Goal: Transaction & Acquisition: Purchase product/service

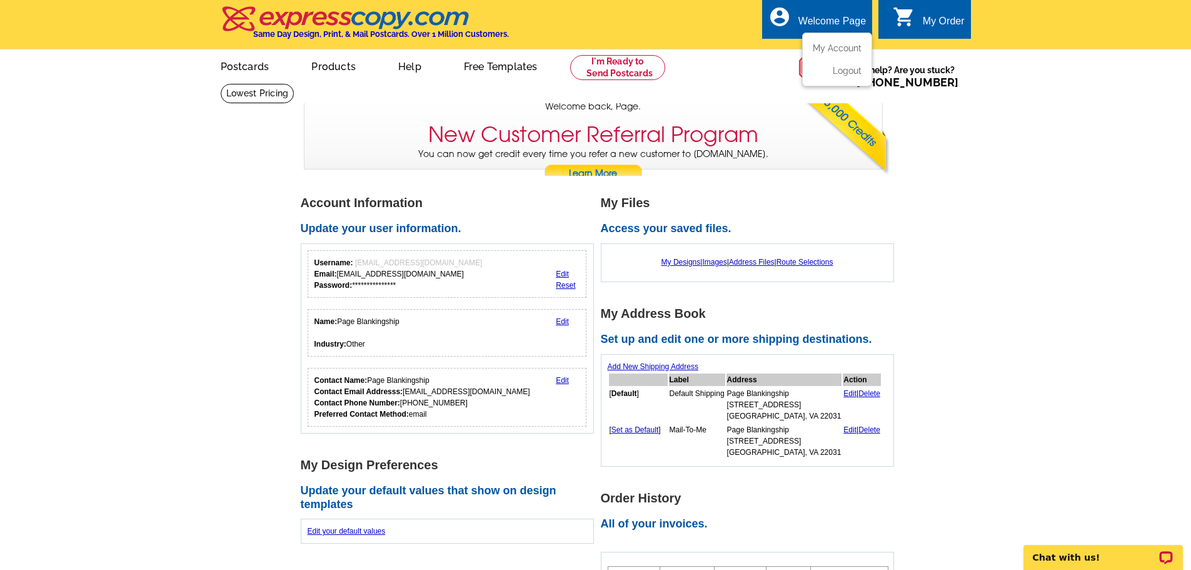
click at [826, 10] on div "account_circle Welcome Page My Account Logout" at bounding box center [817, 18] width 110 height 39
click at [833, 48] on link "My Account" at bounding box center [835, 48] width 54 height 11
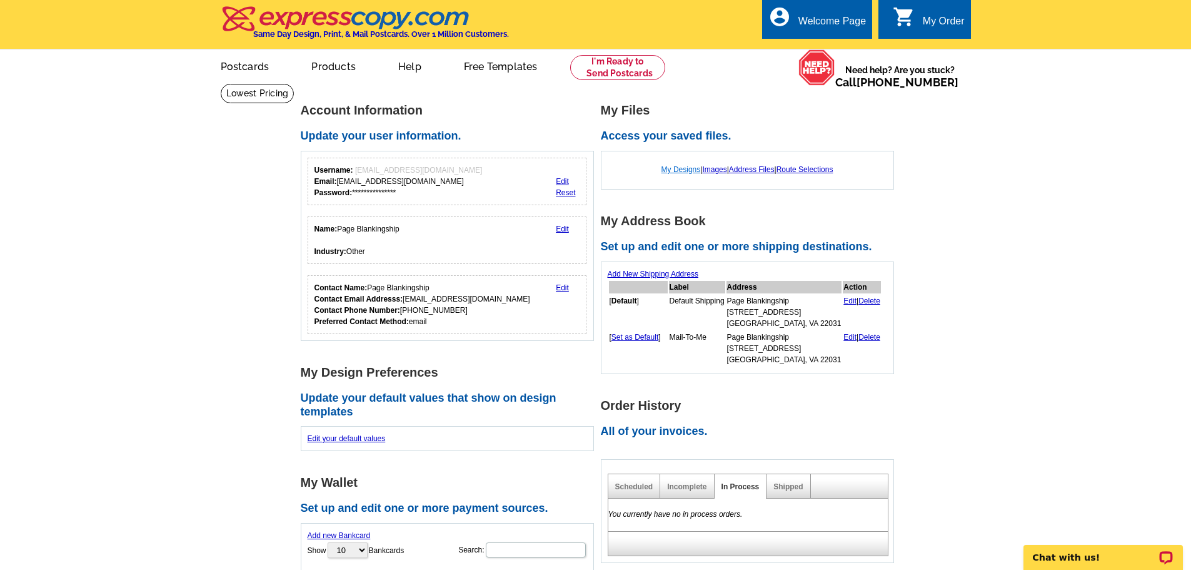
click at [669, 170] on link "My Designs" at bounding box center [681, 169] width 39 height 9
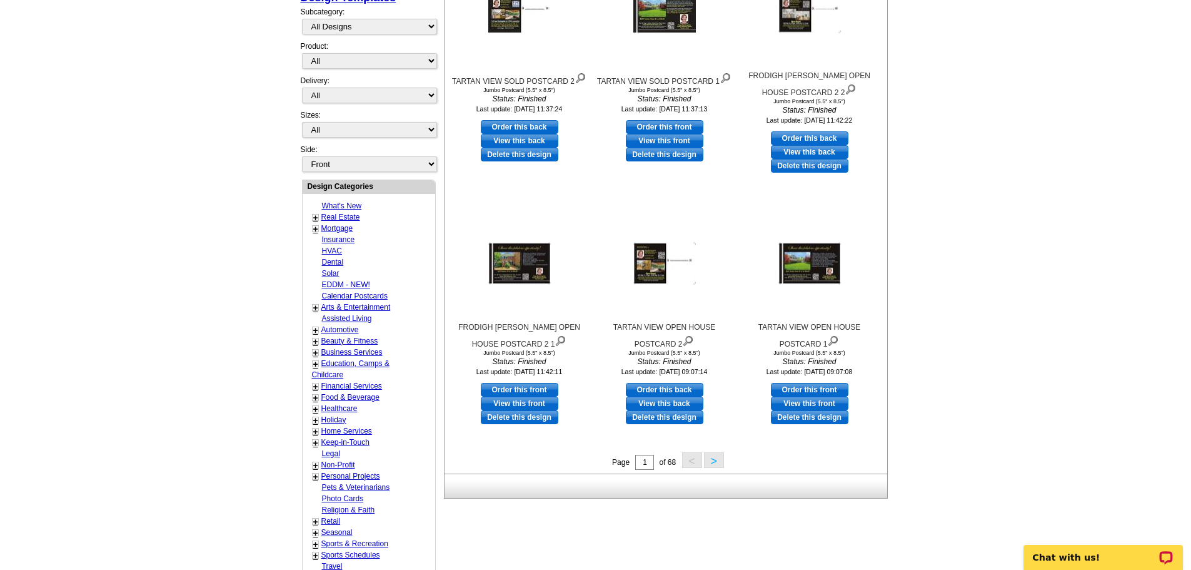
scroll to position [63, 0]
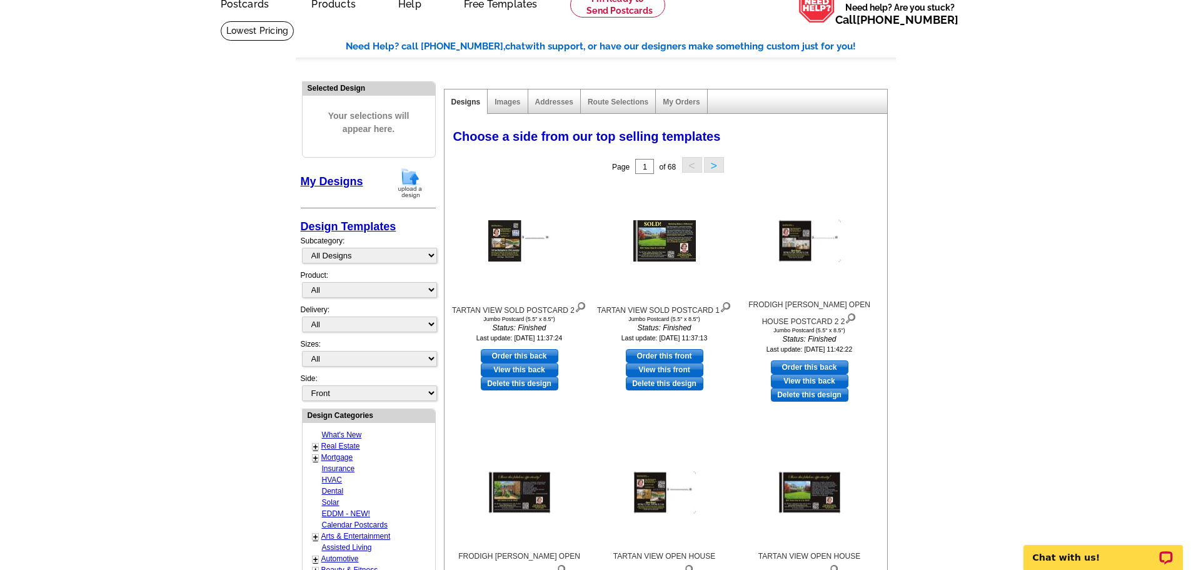
click at [409, 183] on img at bounding box center [410, 183] width 33 height 32
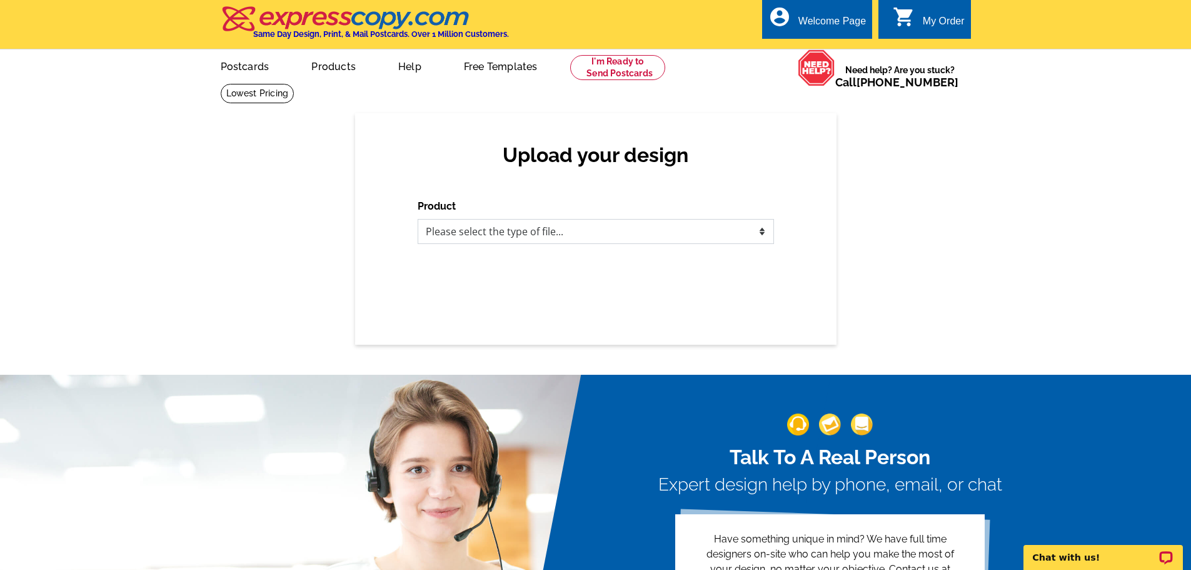
click at [657, 224] on select "Please select the type of file... Postcards Business Cards Letters and flyers G…" at bounding box center [596, 231] width 356 height 25
select select "1"
click at [418, 219] on select "Please select the type of file... Postcards Business Cards Letters and flyers G…" at bounding box center [596, 231] width 356 height 25
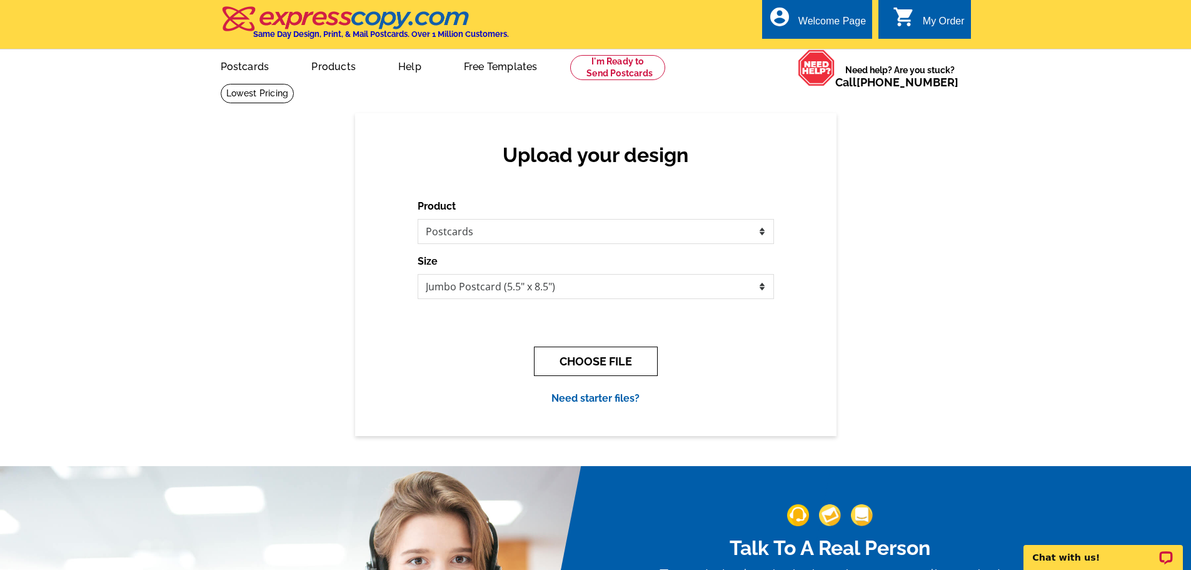
click at [603, 367] on button "CHOOSE FILE" at bounding box center [596, 360] width 124 height 29
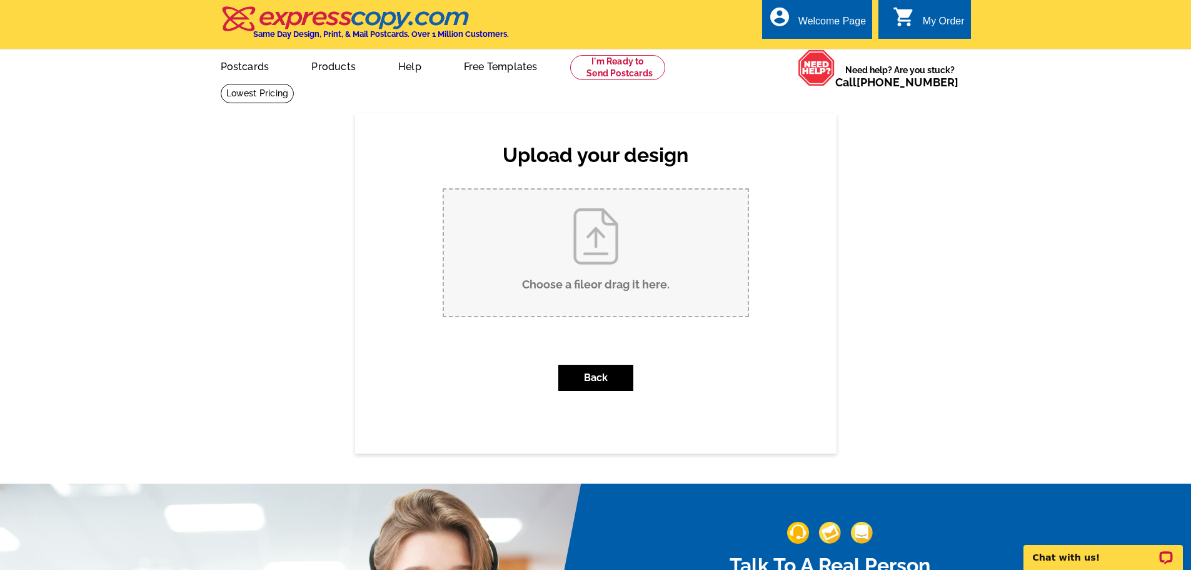
click at [595, 236] on input "Choose a file or drag it here ." at bounding box center [596, 252] width 304 height 126
click at [601, 238] on input "Choose a file or drag it here ." at bounding box center [596, 252] width 304 height 126
type input "C:\fakepath\FRODIGH ADAMS SOLD POSTCARD.pdf"
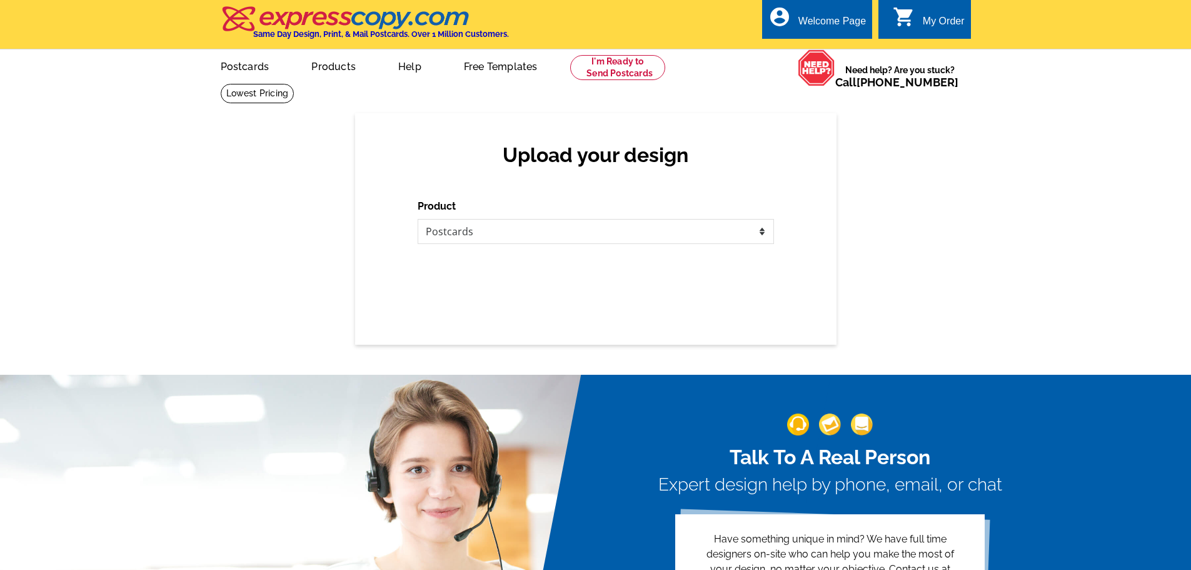
select select "1"
click at [607, 235] on select "Please select the type of file... Postcards Business Cards Letters and flyers G…" at bounding box center [596, 231] width 356 height 25
select select "1"
click at [418, 219] on select "Please select the type of file... Postcards Business Cards Letters and flyers G…" at bounding box center [596, 231] width 356 height 25
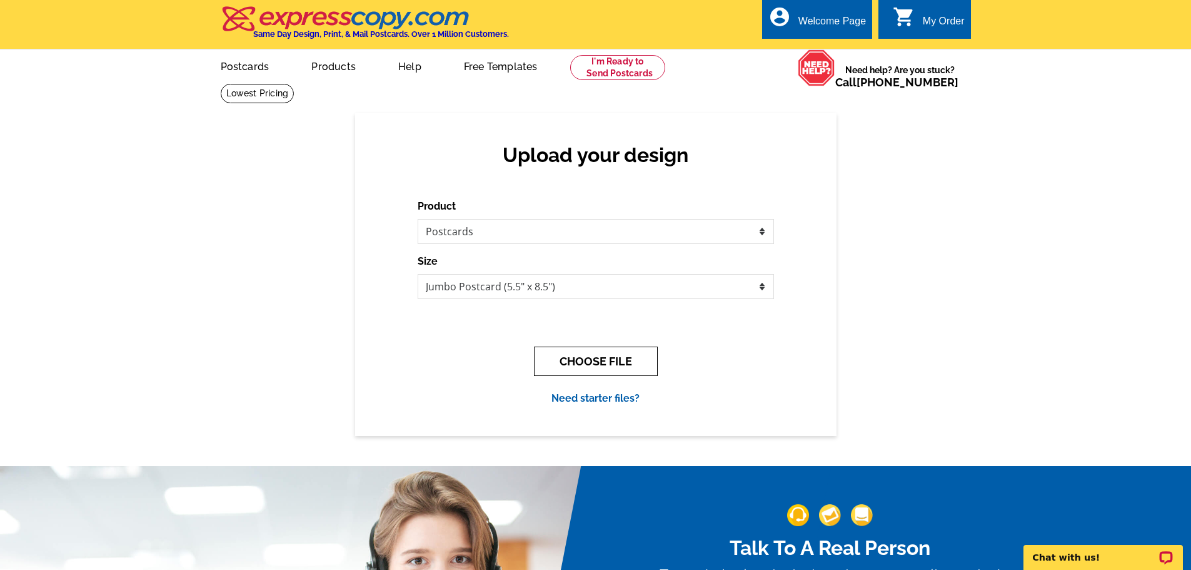
click at [570, 360] on button "CHOOSE FILE" at bounding box center [596, 360] width 124 height 29
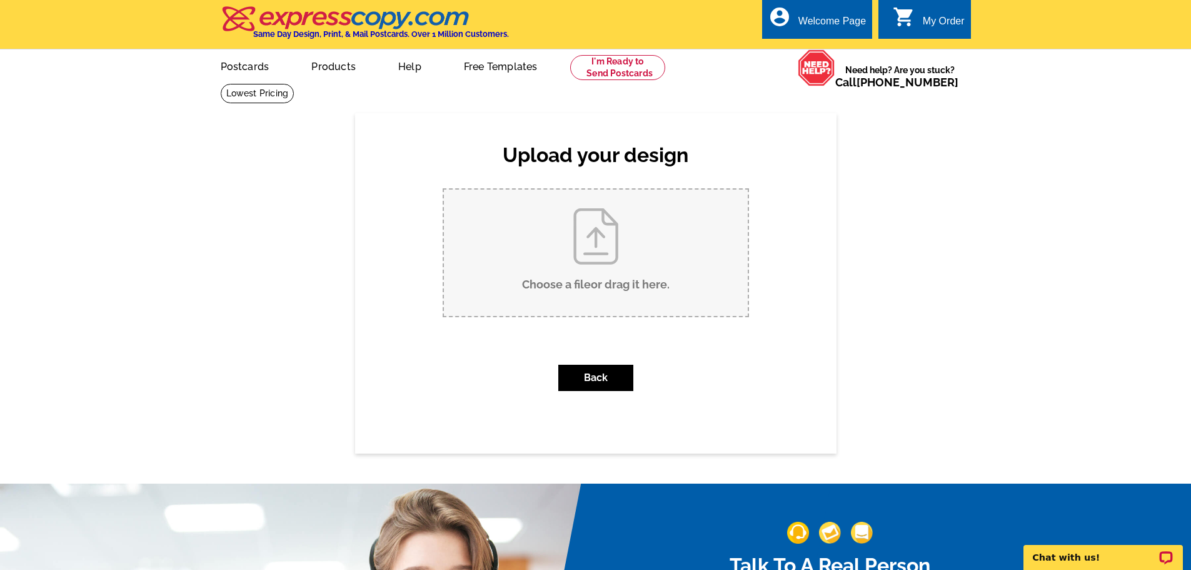
click at [581, 229] on input "Choose a file or drag it here ." at bounding box center [596, 252] width 304 height 126
type input "C:\fakepath\FRODIGH ADAMS SOLD POSTCARD.pdf"
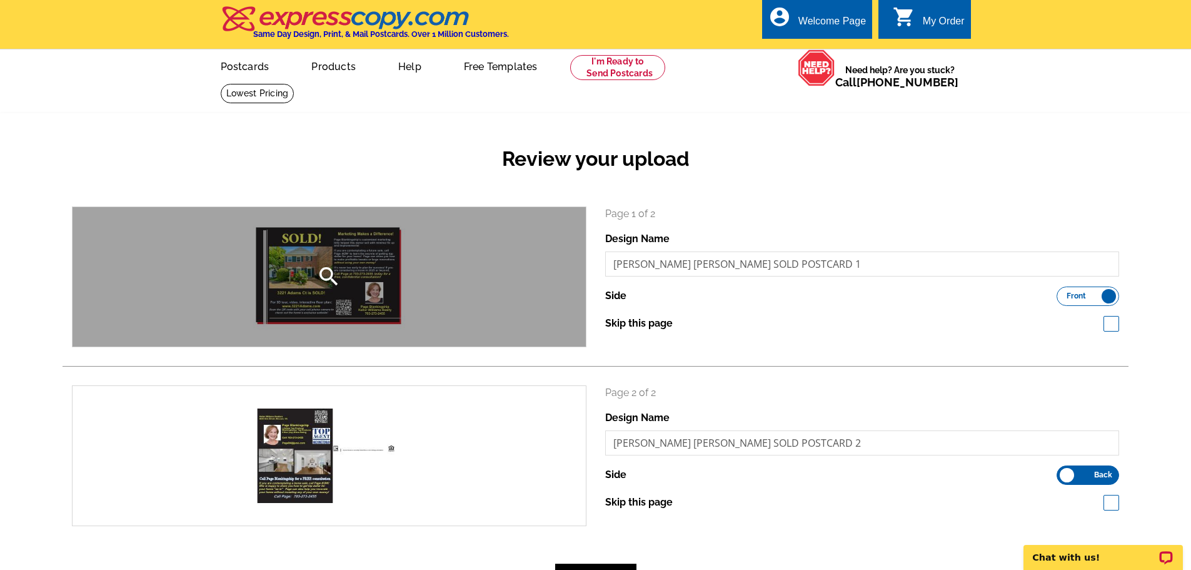
click at [403, 276] on div "search" at bounding box center [329, 276] width 513 height 139
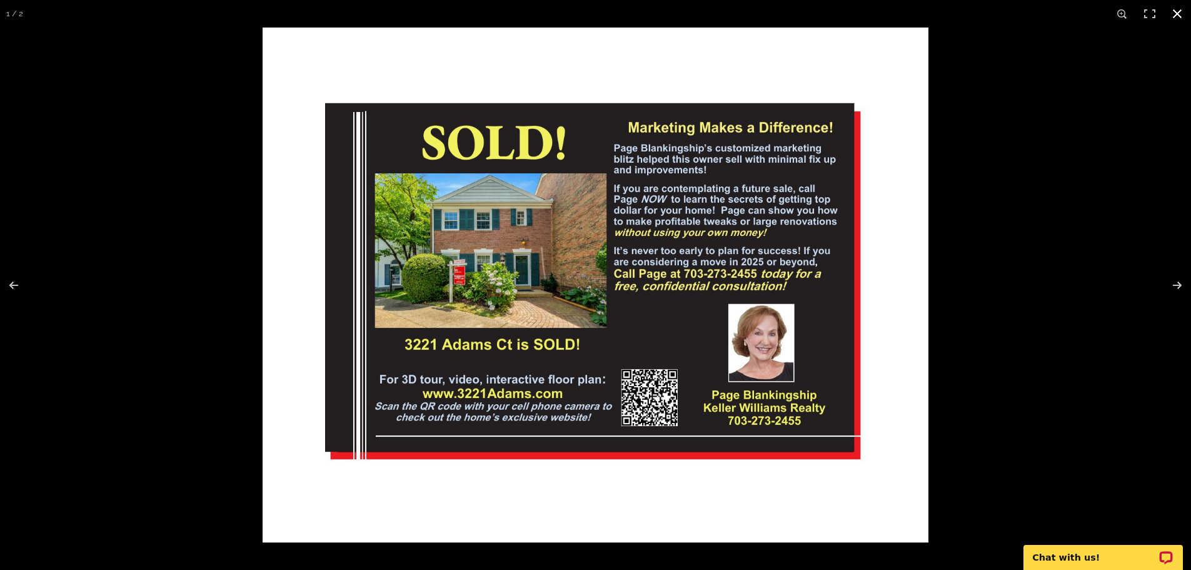
click at [1176, 13] on button at bounding box center [1178, 14] width 28 height 28
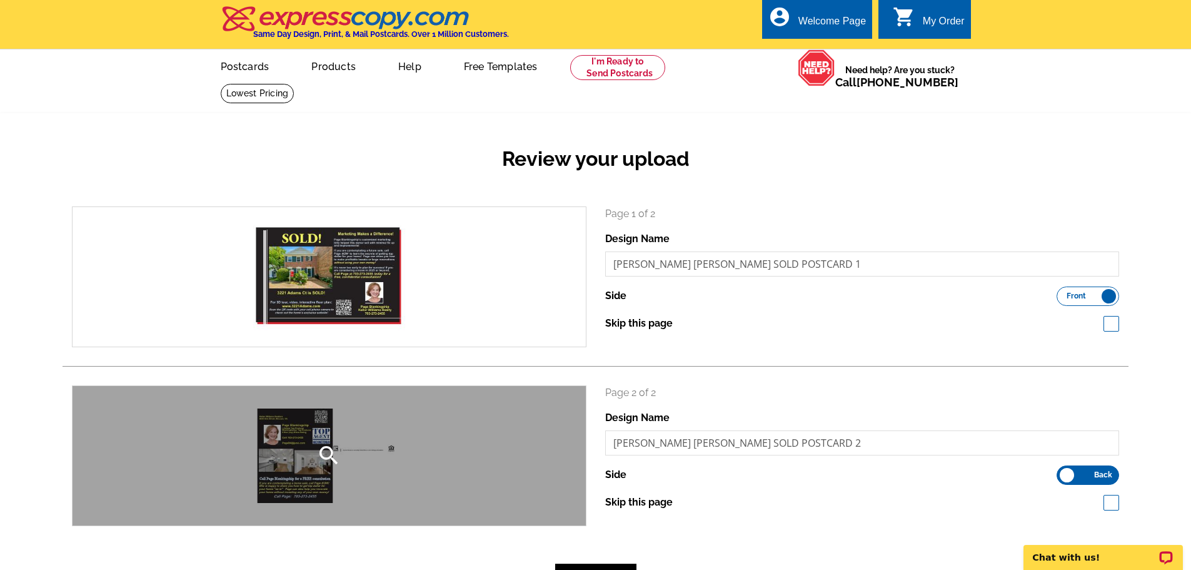
click at [298, 430] on div "search" at bounding box center [329, 455] width 513 height 139
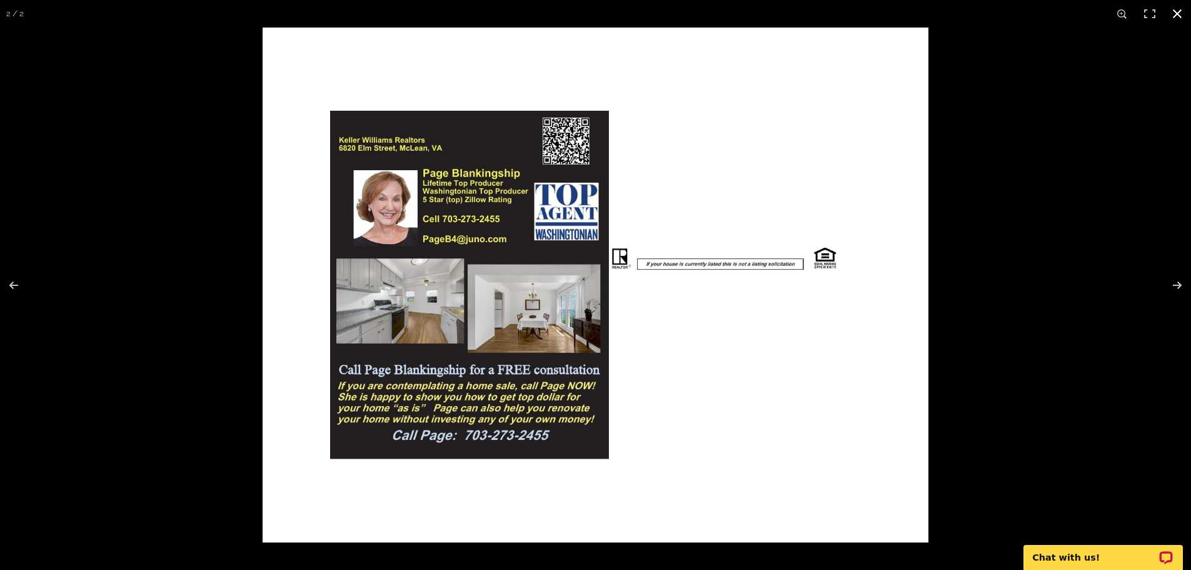
click at [1174, 13] on button at bounding box center [1178, 14] width 28 height 28
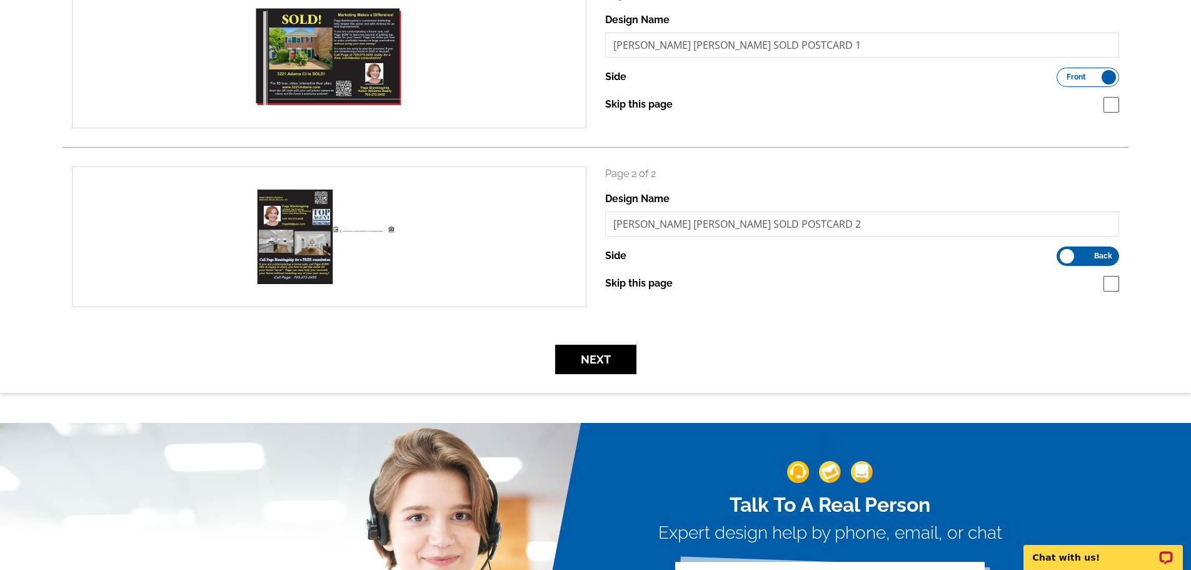
scroll to position [250, 0]
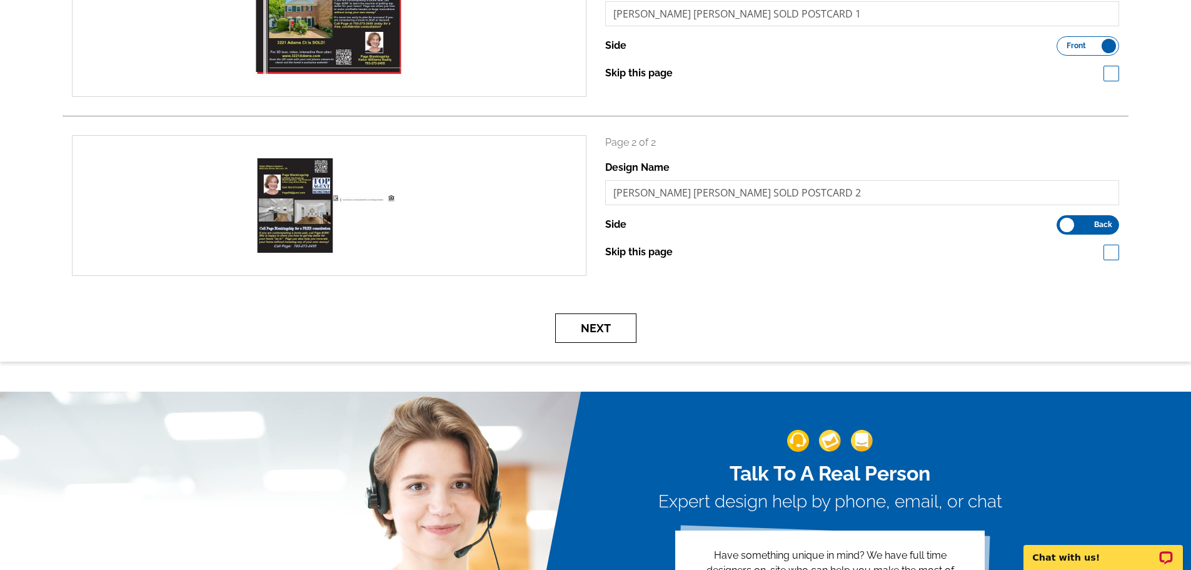
click at [601, 326] on button "Next" at bounding box center [595, 327] width 81 height 29
click at [581, 328] on button "Next" at bounding box center [595, 327] width 81 height 29
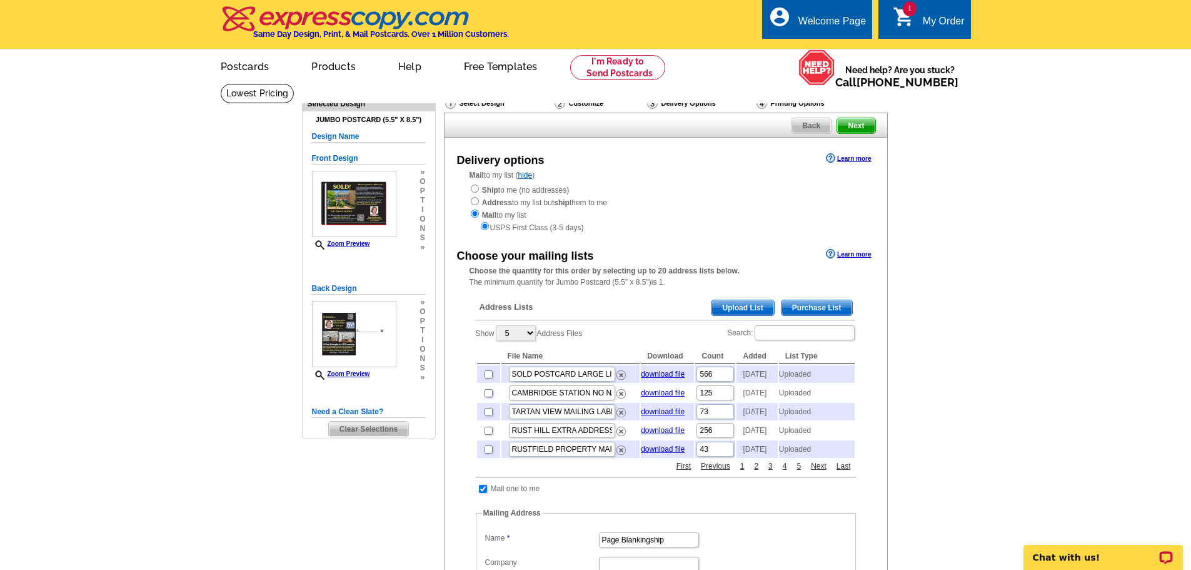
click at [487, 397] on input "checkbox" at bounding box center [489, 393] width 8 height 8
checkbox input "true"
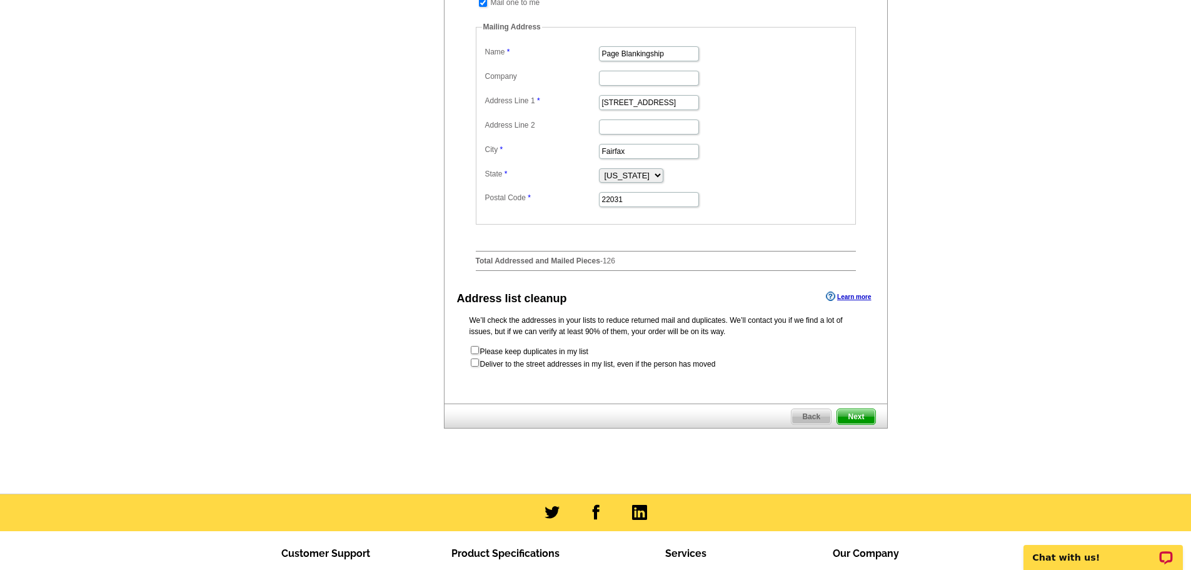
scroll to position [500, 0]
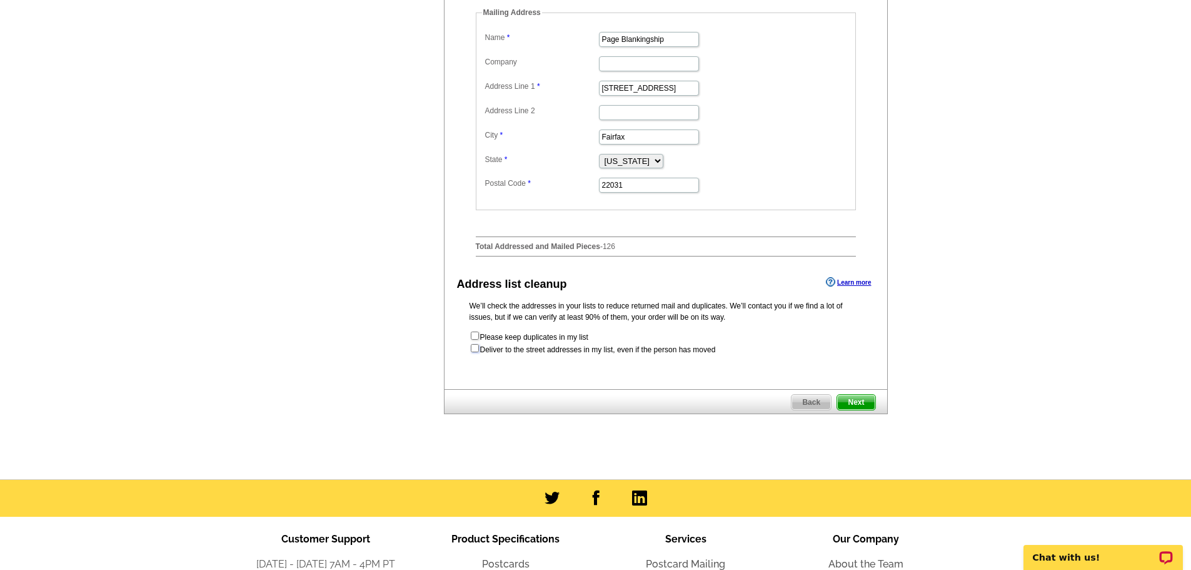
click at [475, 352] on input "checkbox" at bounding box center [475, 348] width 8 height 8
checkbox input "true"
radio input "true"
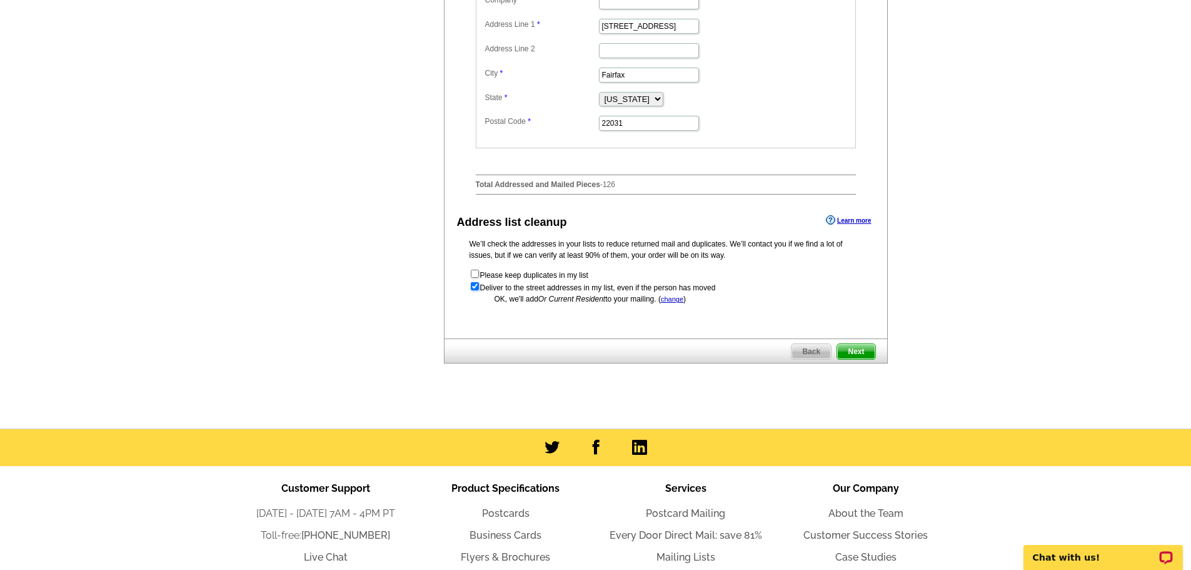
scroll to position [563, 0]
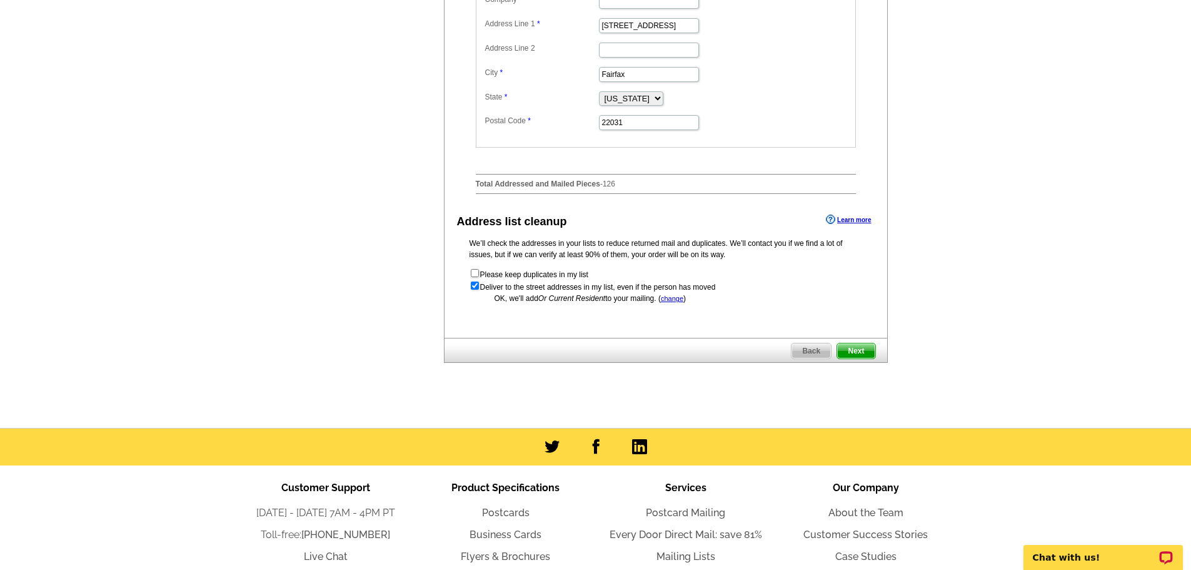
click at [860, 358] on span "Next" at bounding box center [856, 350] width 38 height 15
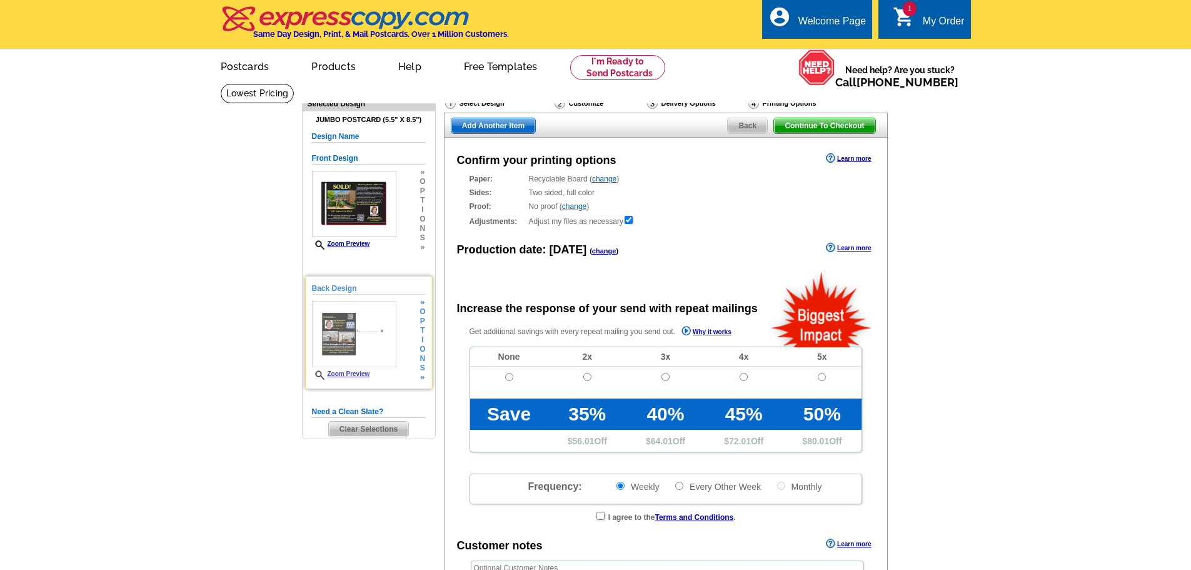
radio input "false"
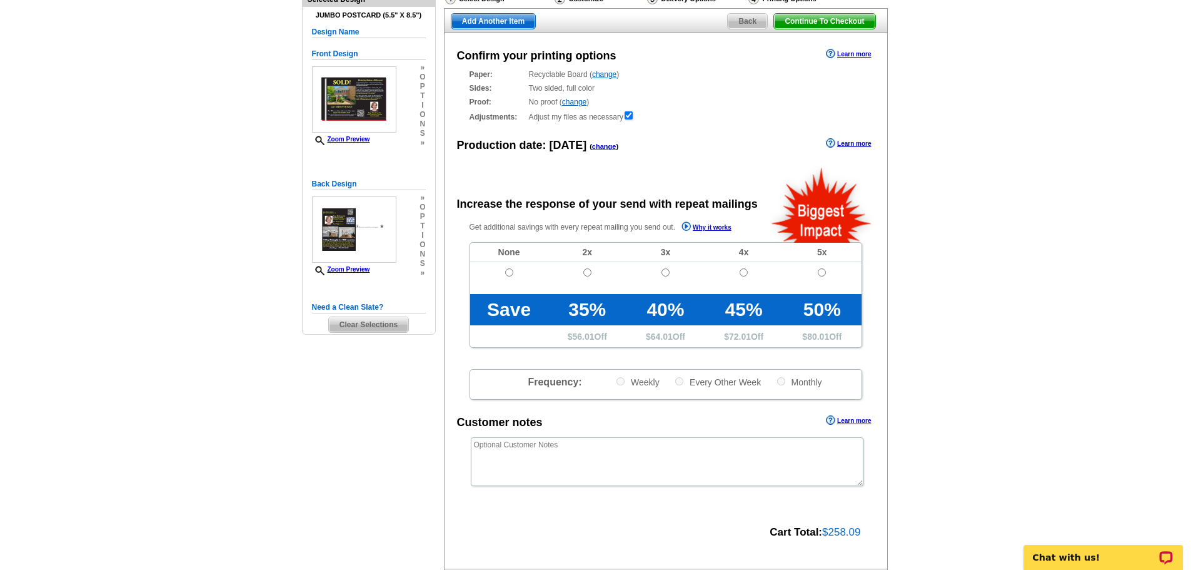
scroll to position [188, 0]
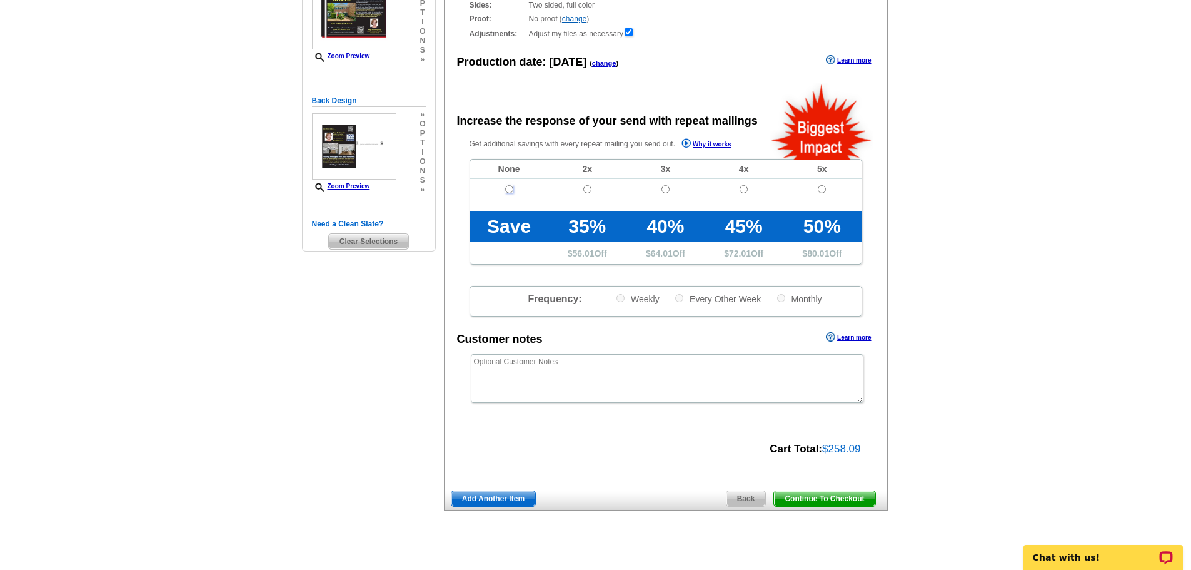
click at [510, 193] on input "radio" at bounding box center [509, 189] width 8 height 8
radio input "true"
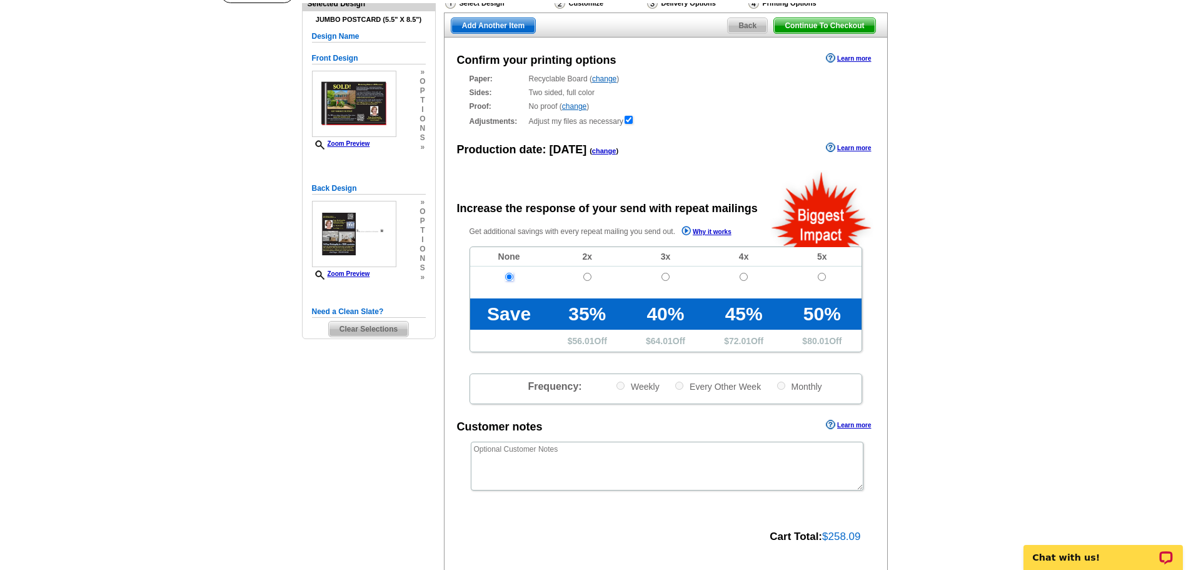
scroll to position [63, 0]
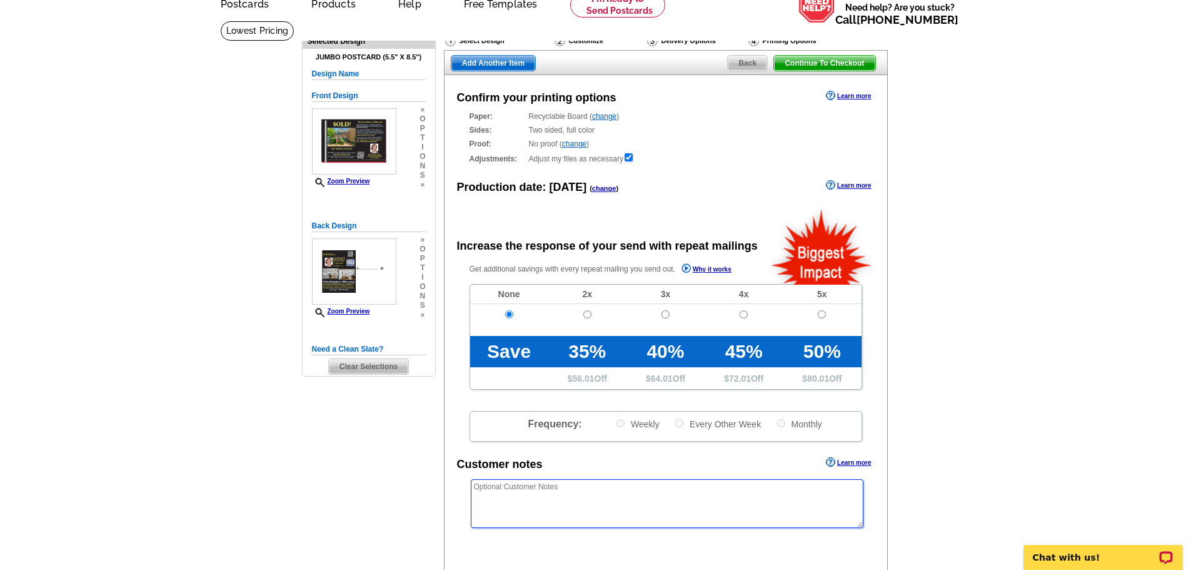
click at [484, 492] on textarea at bounding box center [667, 503] width 393 height 49
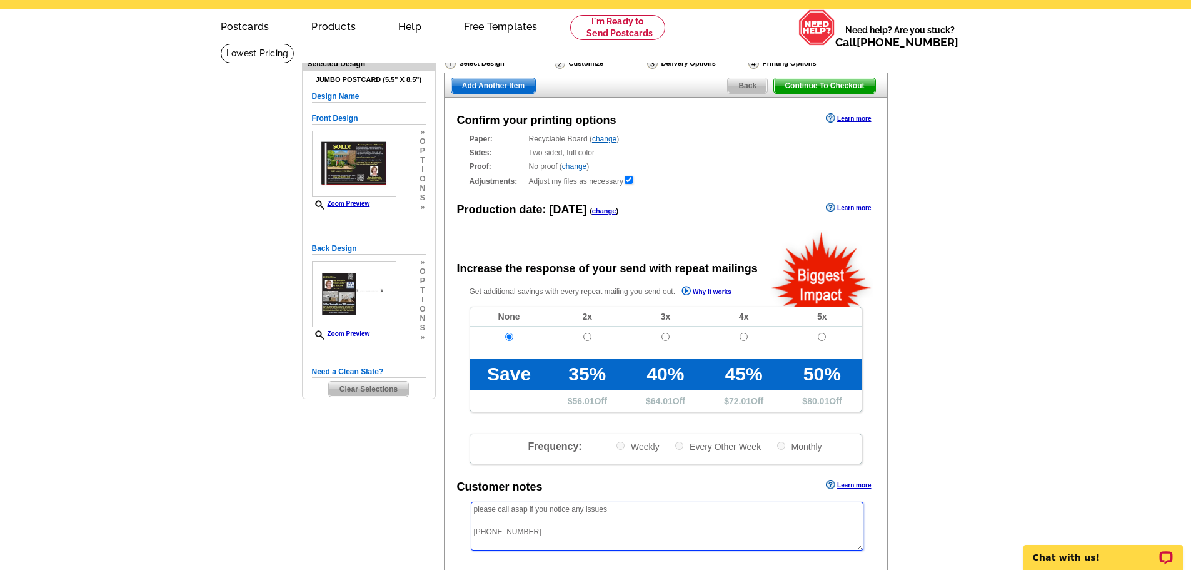
scroll to position [0, 0]
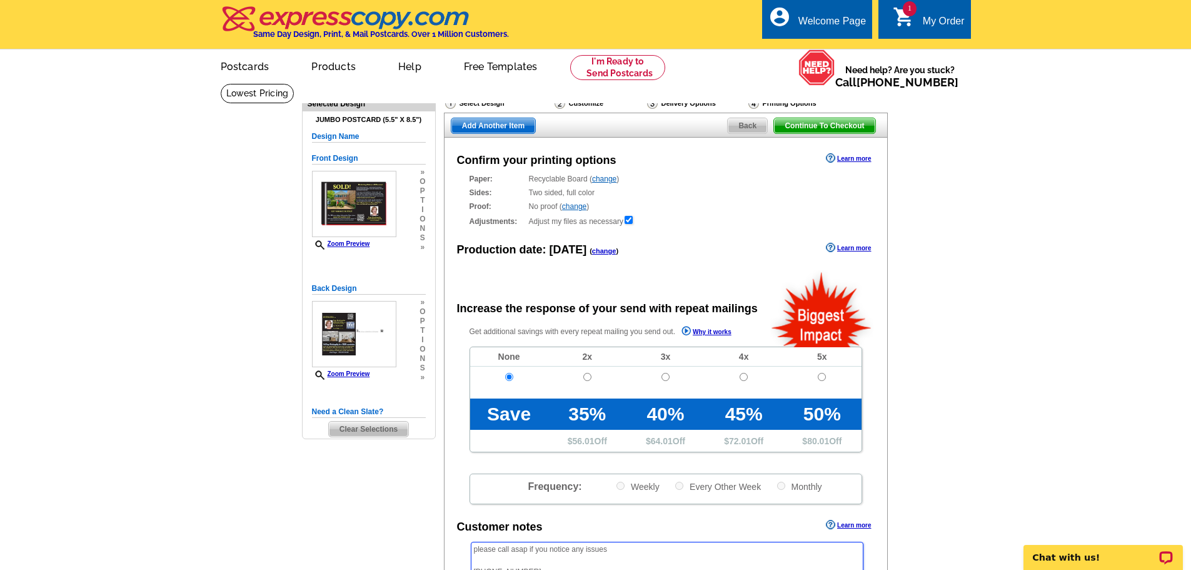
type textarea "please call asap if you notice any issues 703-273-2455"
click at [747, 130] on span "Back" at bounding box center [747, 125] width 39 height 15
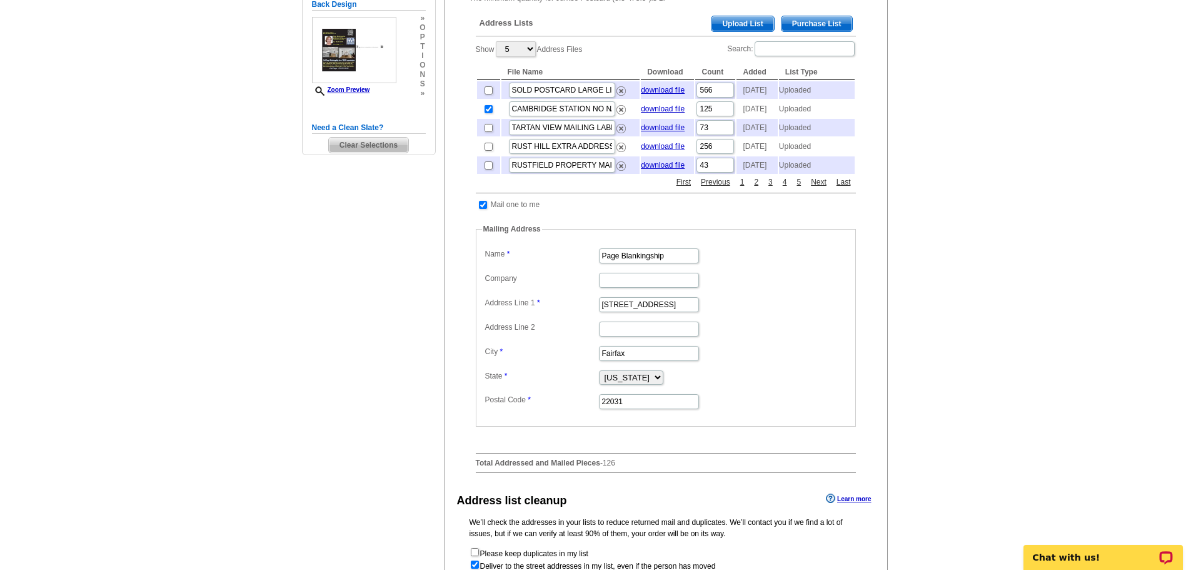
scroll to position [250, 0]
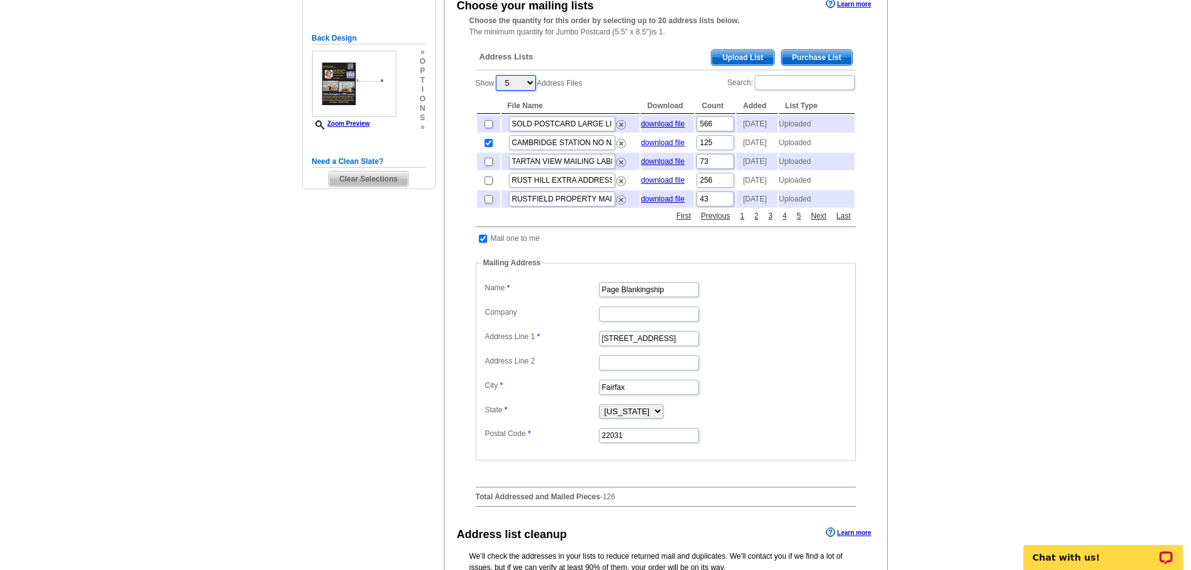
click at [531, 81] on select "5 10 25 50 100" at bounding box center [516, 83] width 40 height 16
select select "100"
click at [497, 76] on select "5 10 25 50 100" at bounding box center [516, 83] width 40 height 16
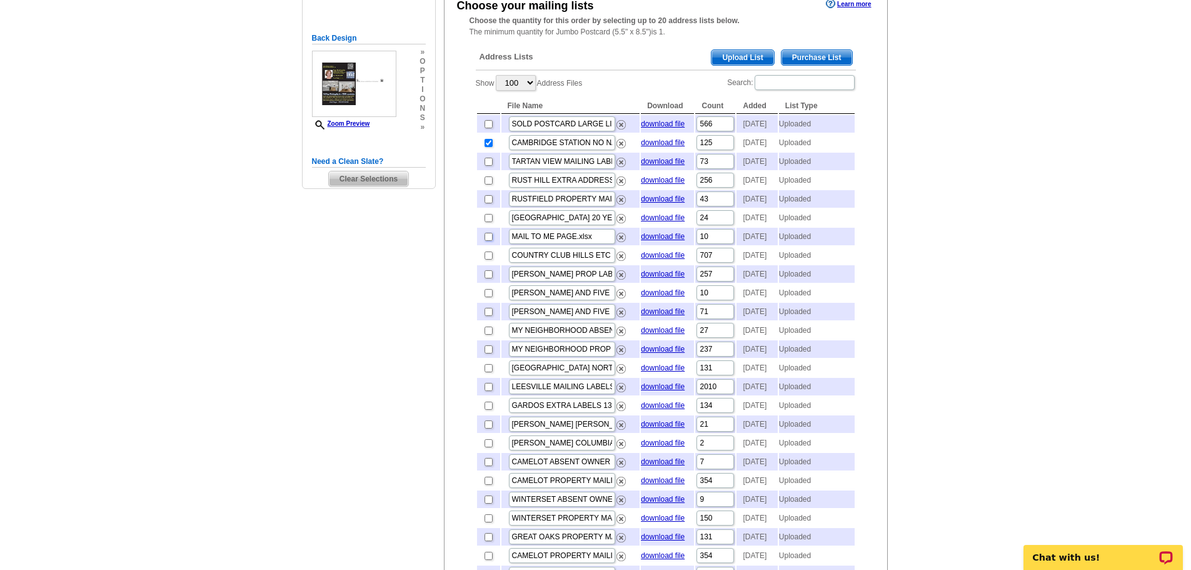
click at [485, 241] on input "checkbox" at bounding box center [489, 237] width 8 height 8
checkbox input "true"
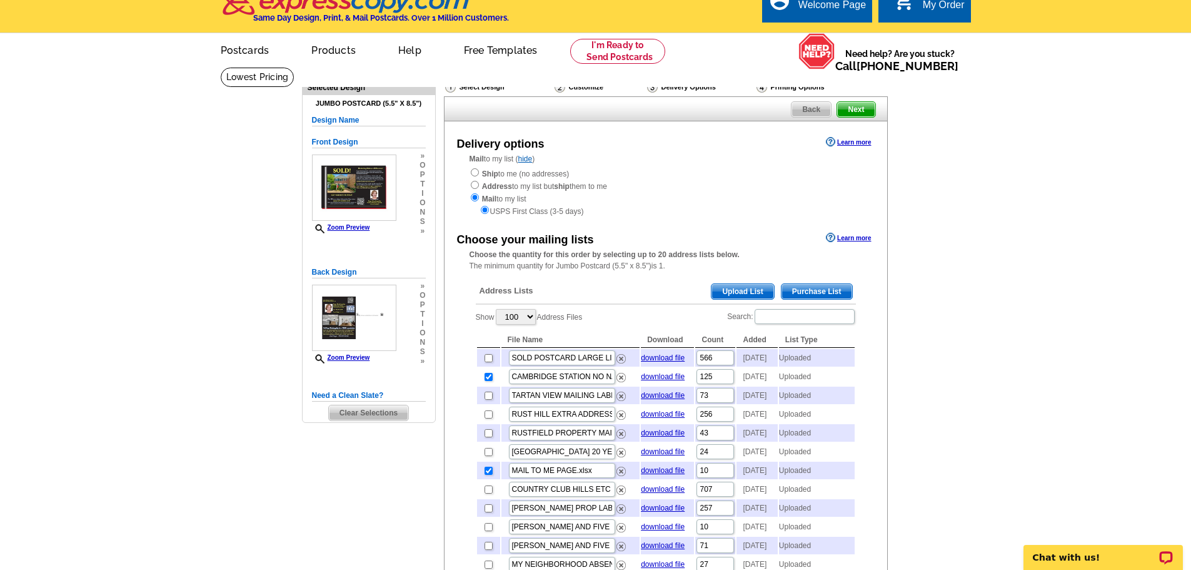
scroll to position [0, 0]
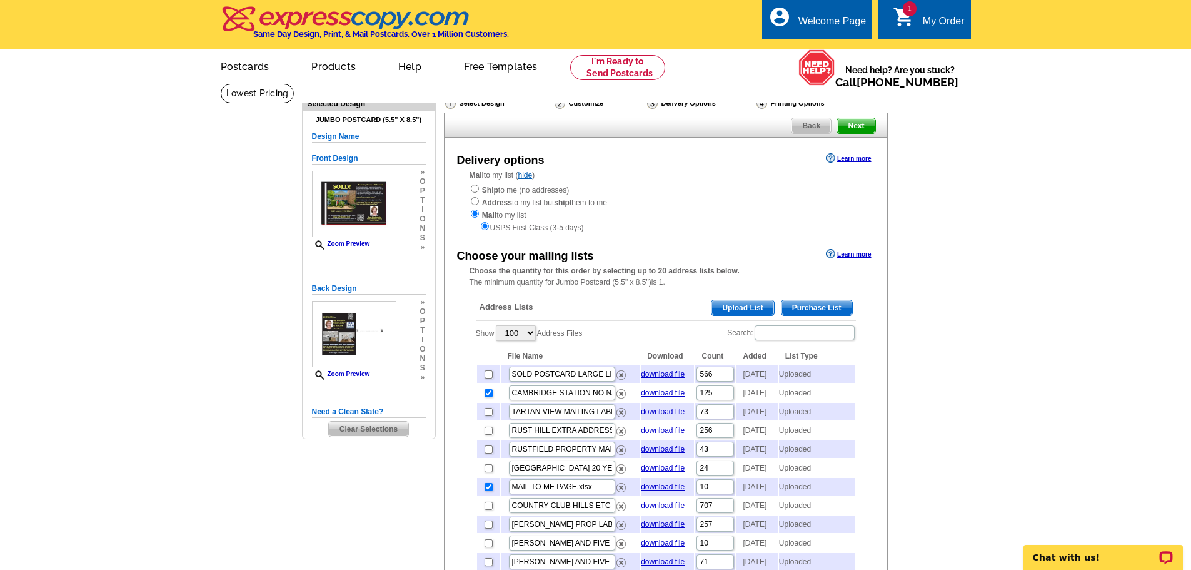
click at [855, 129] on span "Next" at bounding box center [856, 125] width 38 height 15
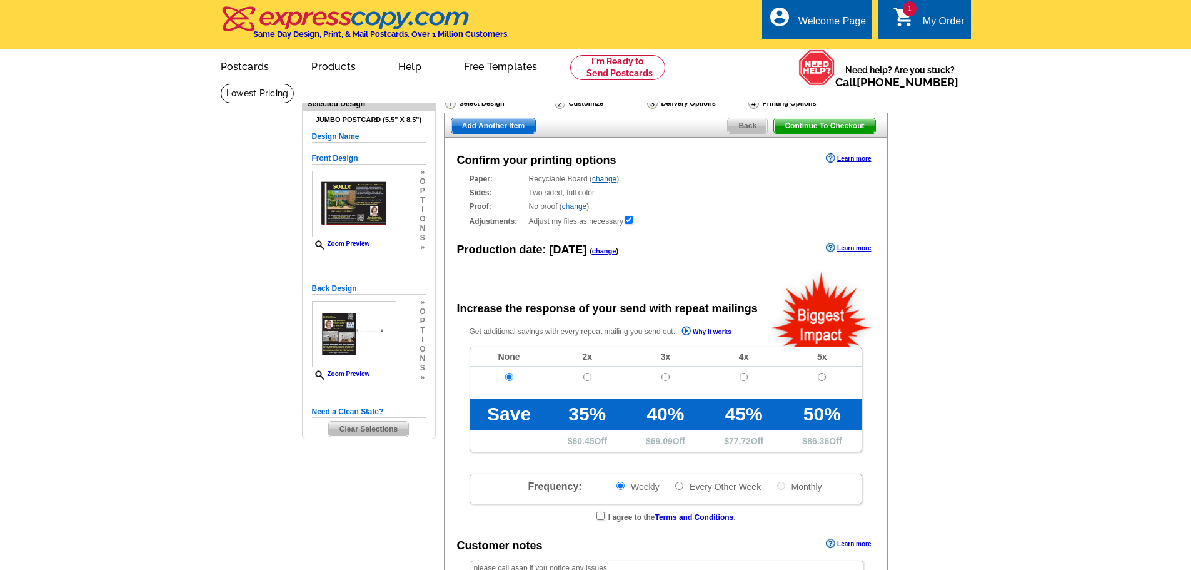
radio input "false"
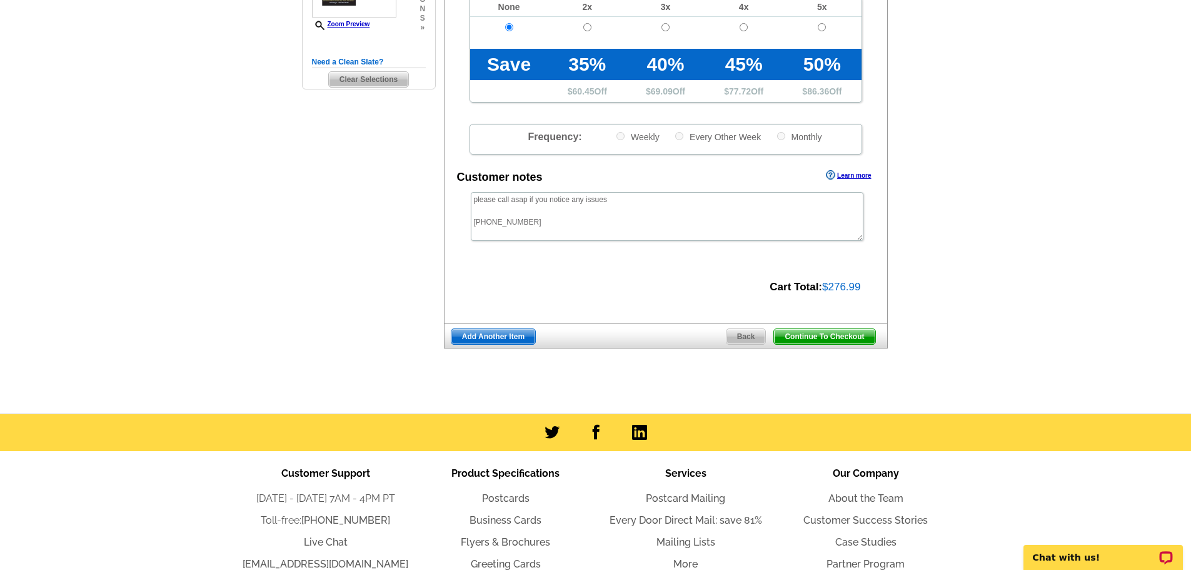
scroll to position [313, 0]
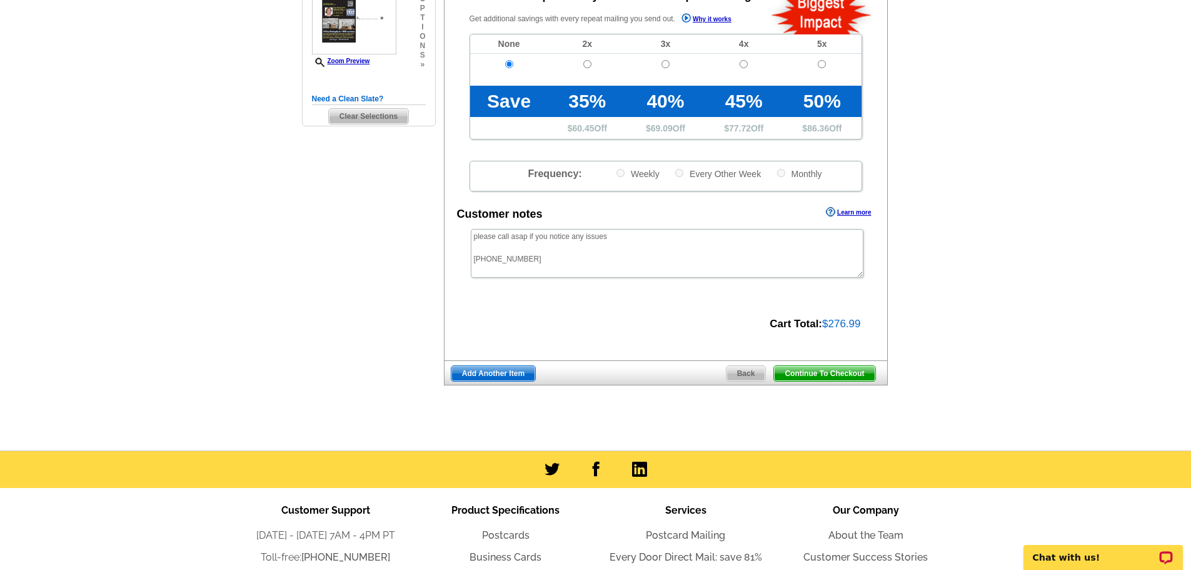
click at [827, 376] on span "Continue To Checkout" at bounding box center [824, 373] width 101 height 15
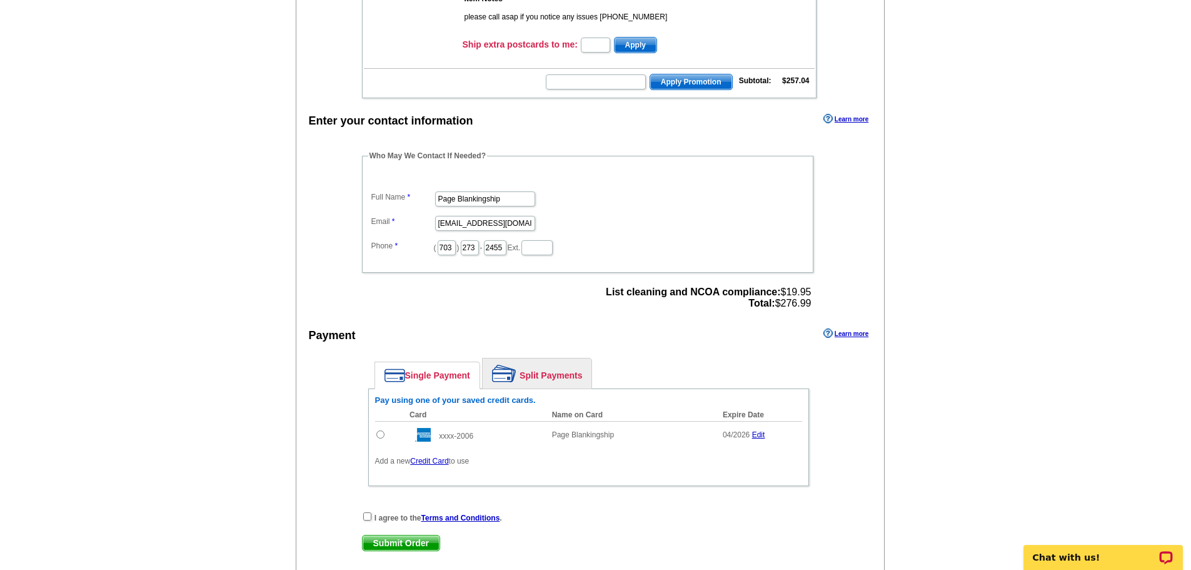
scroll to position [313, 0]
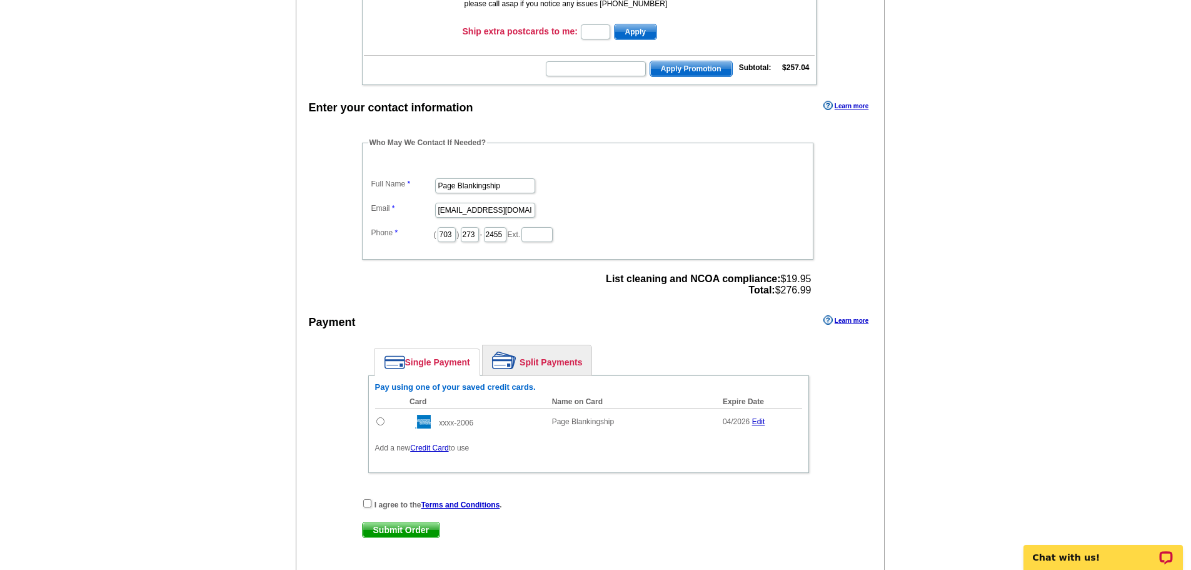
click at [381, 420] on input "radio" at bounding box center [380, 421] width 8 height 8
radio input "true"
click at [367, 505] on input "checkbox" at bounding box center [367, 503] width 8 height 8
checkbox input "true"
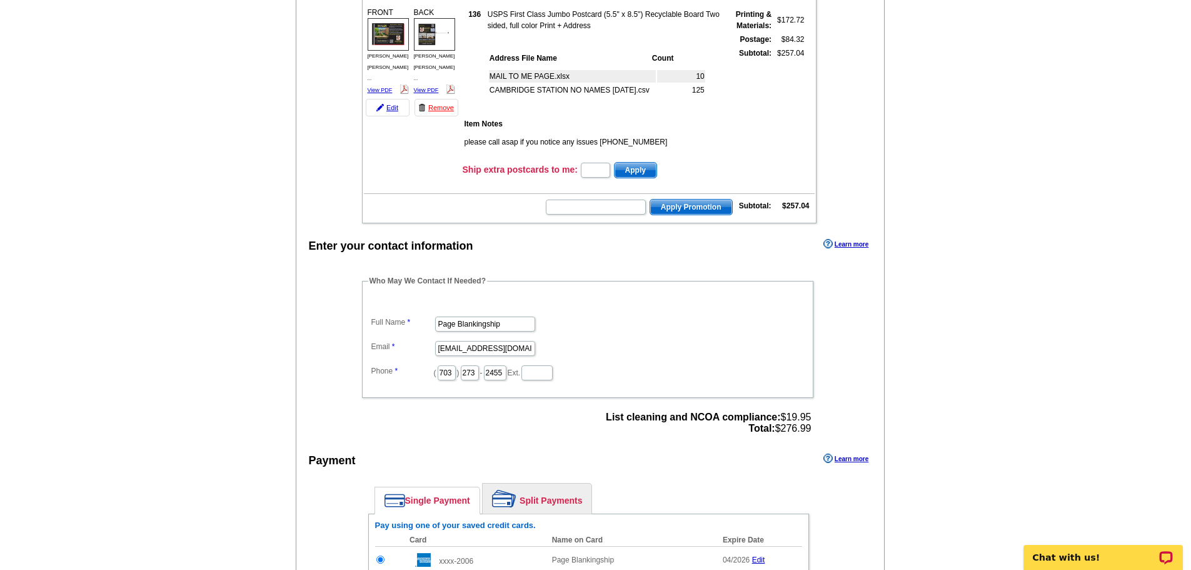
scroll to position [125, 0]
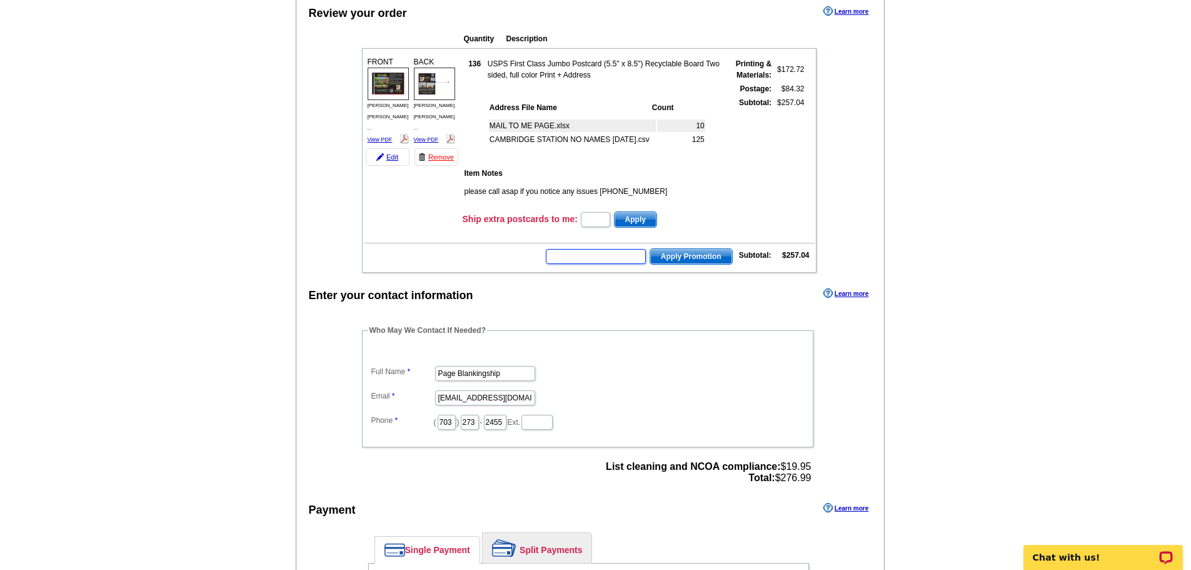
click at [587, 258] on input "text" at bounding box center [596, 256] width 100 height 15
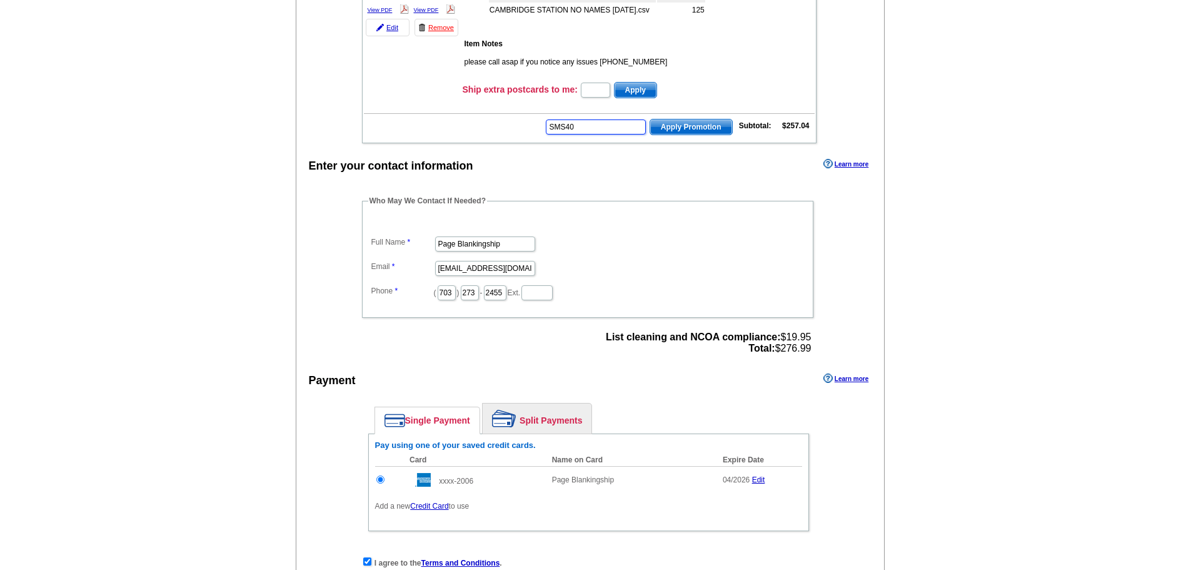
scroll to position [250, 0]
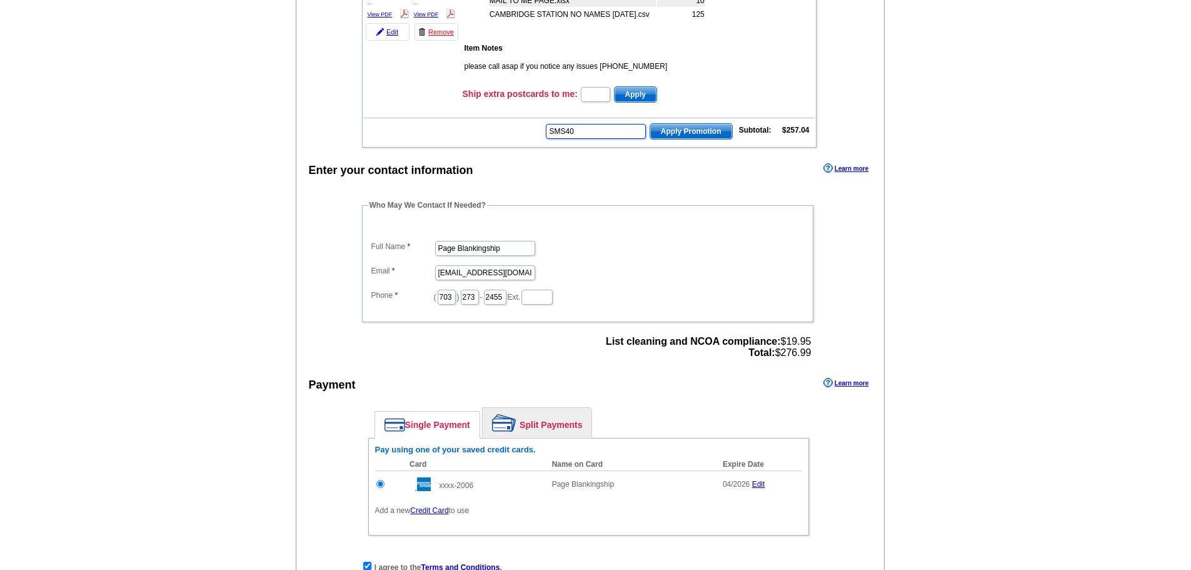
type input "SMS40"
click at [697, 129] on span "Apply Promotion" at bounding box center [691, 131] width 82 height 15
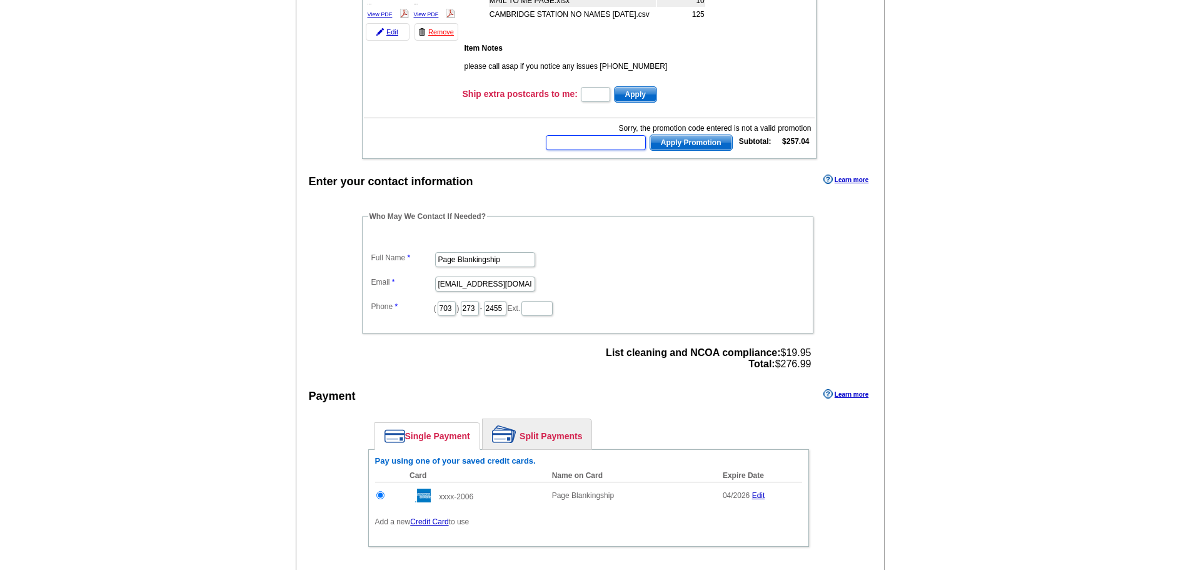
click at [592, 148] on input "text" at bounding box center [596, 142] width 100 height 15
type input "SMS40m"
click at [694, 143] on span "Apply Promotion" at bounding box center [691, 142] width 82 height 15
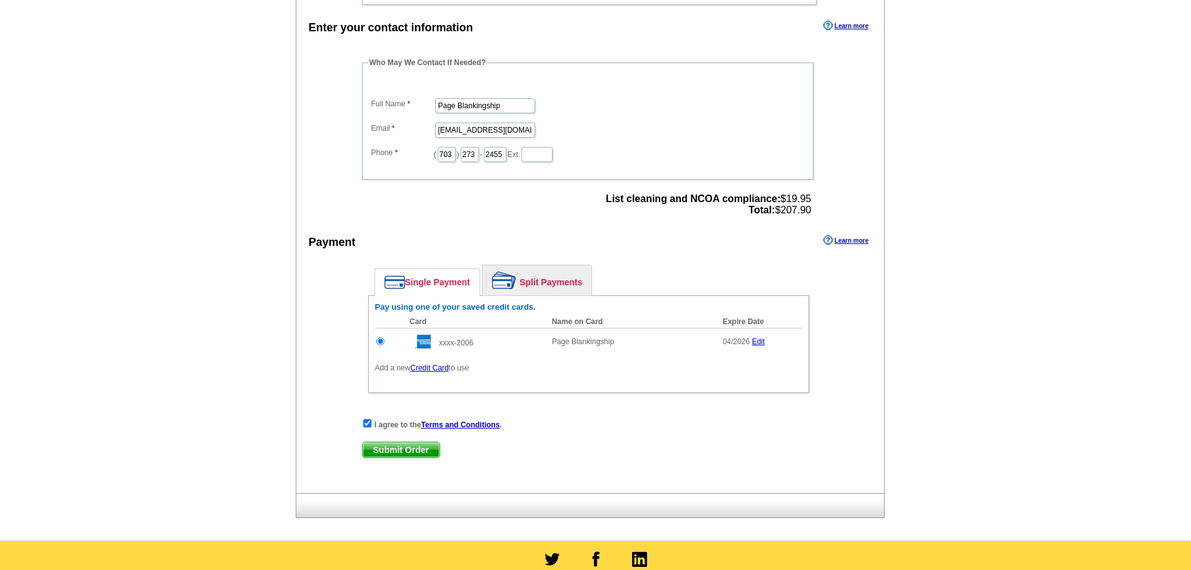
scroll to position [438, 0]
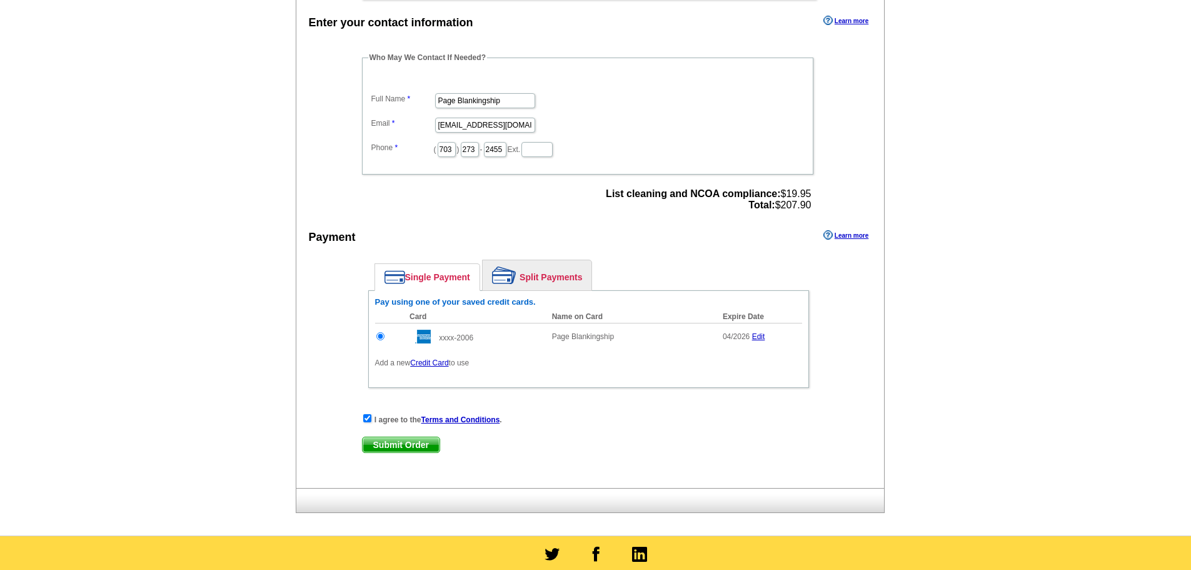
click at [398, 445] on span "Submit Order" at bounding box center [401, 444] width 77 height 15
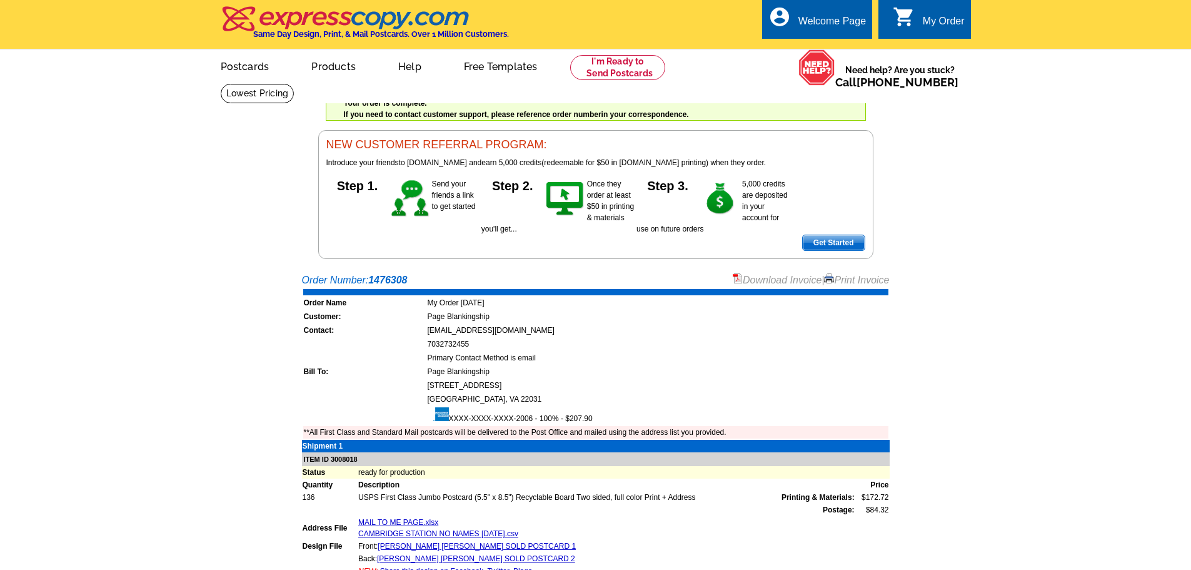
click at [1047, 154] on div "Welcome back Page My Account Logout local_phone Same Day Design, Print, & Mail …" at bounding box center [595, 129] width 1191 height 259
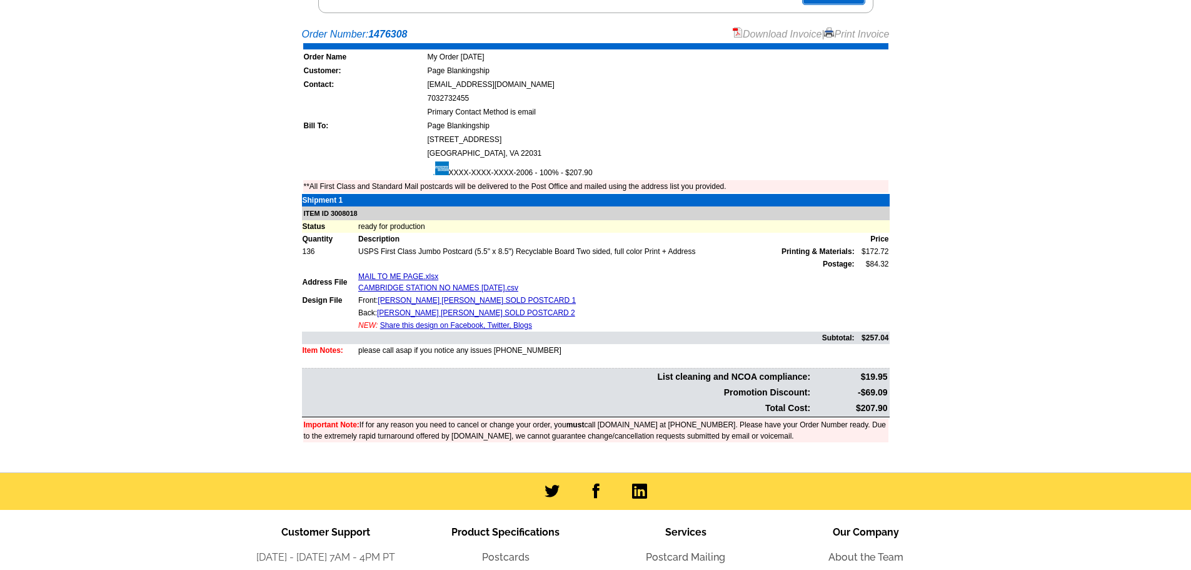
scroll to position [313, 0]
